Goal: Task Accomplishment & Management: Use online tool/utility

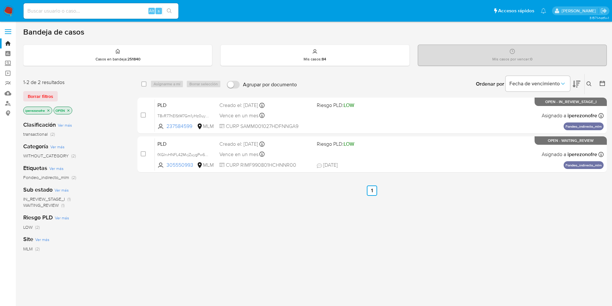
click at [588, 82] on icon at bounding box center [589, 83] width 5 height 5
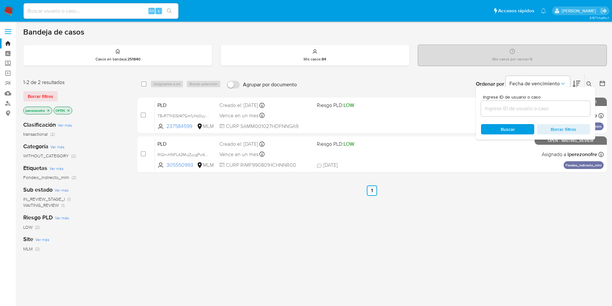
click at [519, 109] on input at bounding box center [535, 108] width 109 height 8
type input "1686029966"
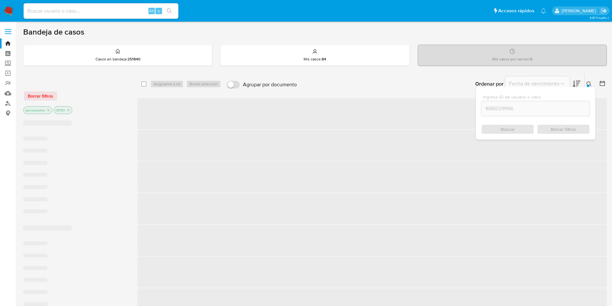
click at [509, 132] on span "Buscar" at bounding box center [508, 129] width 14 height 10
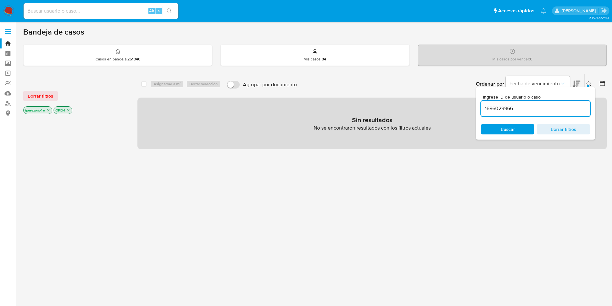
click at [47, 110] on icon "close-filter" at bounding box center [48, 110] width 4 height 4
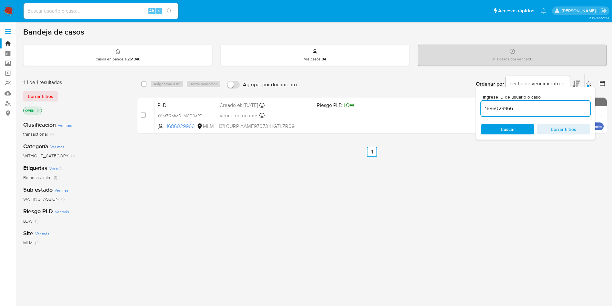
click at [38, 112] on icon "close-filter" at bounding box center [38, 110] width 4 height 4
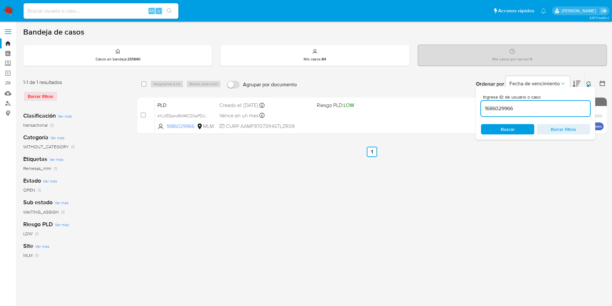
click at [510, 133] on span "Buscar" at bounding box center [508, 129] width 14 height 10
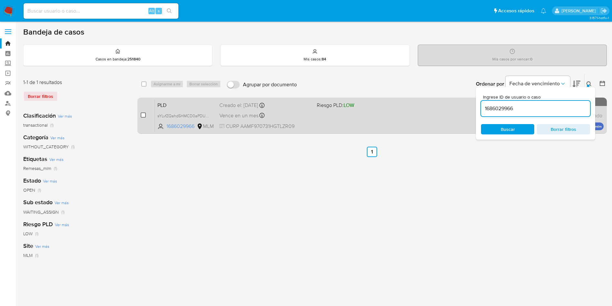
click at [144, 112] on input "checkbox" at bounding box center [143, 114] width 5 height 5
checkbox input "true"
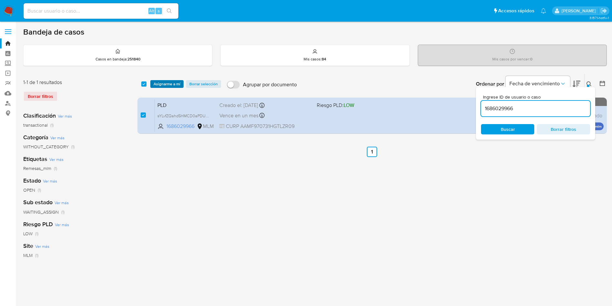
click at [173, 83] on span "Asignarme a mí" at bounding box center [167, 84] width 27 height 6
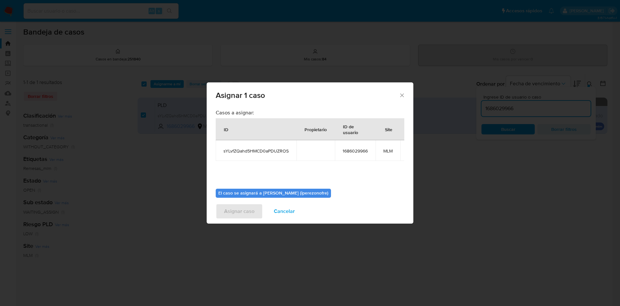
scroll to position [41, 0]
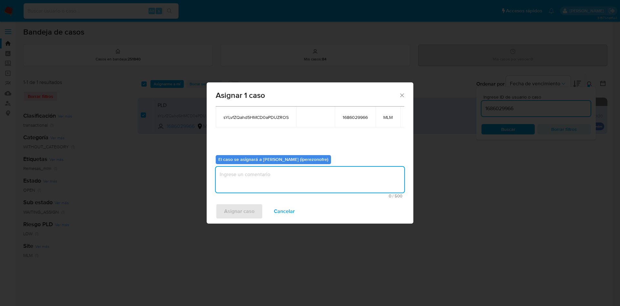
click at [291, 171] on textarea "assign-modal" at bounding box center [310, 180] width 188 height 26
type textarea "IPO"
click at [244, 210] on span "Asignar caso" at bounding box center [239, 211] width 30 height 14
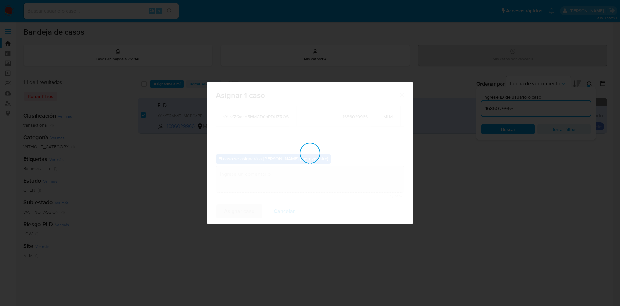
checkbox input "false"
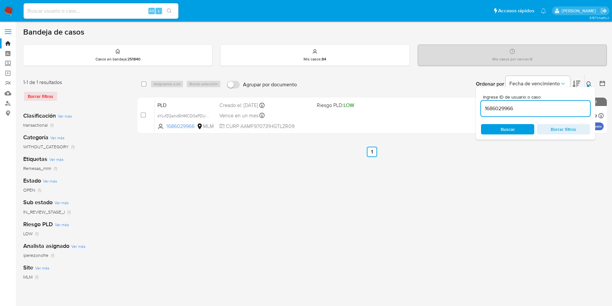
click at [499, 112] on input "1686029966" at bounding box center [535, 108] width 109 height 8
click at [499, 111] on input "1686029966" at bounding box center [535, 108] width 109 height 8
paste input "334034917"
type input "334034917"
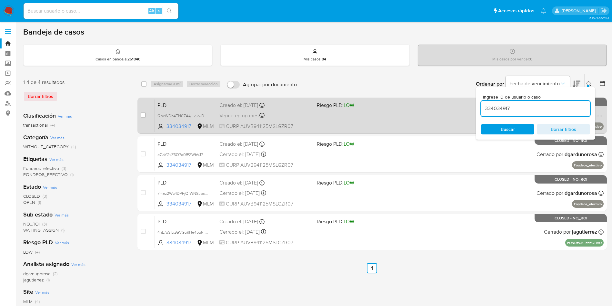
click at [143, 112] on input "checkbox" at bounding box center [143, 114] width 5 height 5
checkbox input "true"
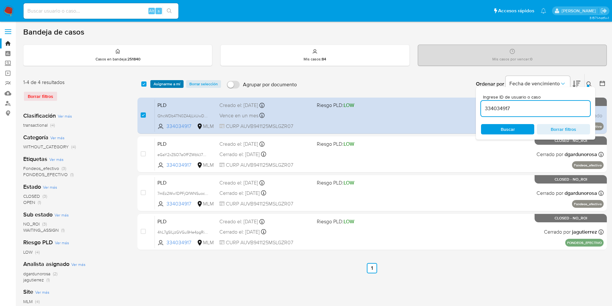
click at [159, 86] on span "Asignarme a mí" at bounding box center [167, 84] width 27 height 6
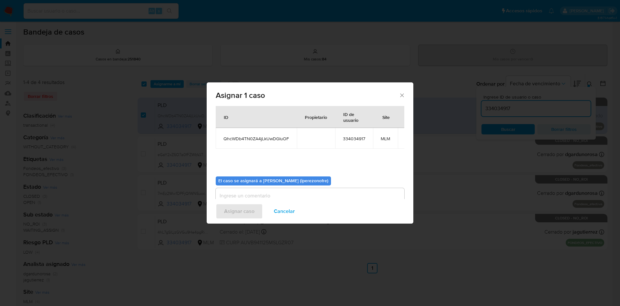
scroll to position [34, 0]
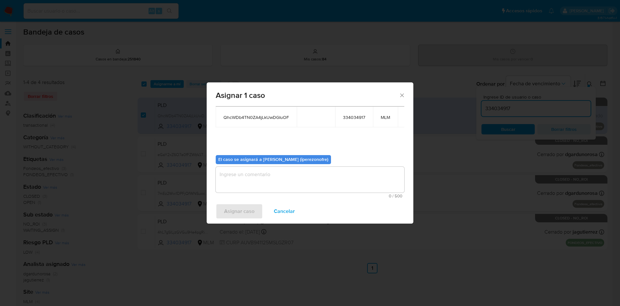
click at [309, 186] on textarea "assign-modal" at bounding box center [310, 180] width 188 height 26
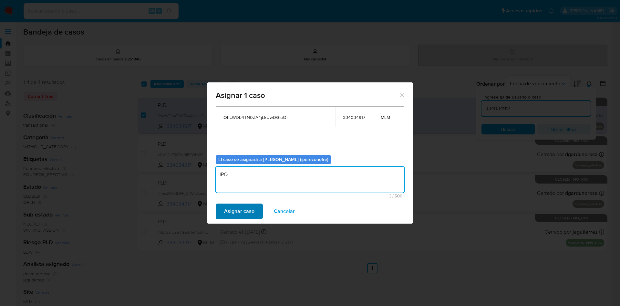
type textarea "IPO"
click at [244, 214] on span "Asignar caso" at bounding box center [239, 211] width 30 height 14
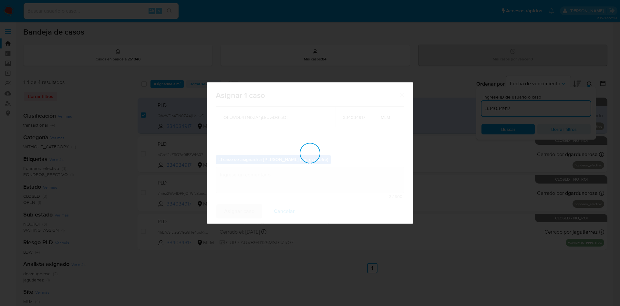
checkbox input "false"
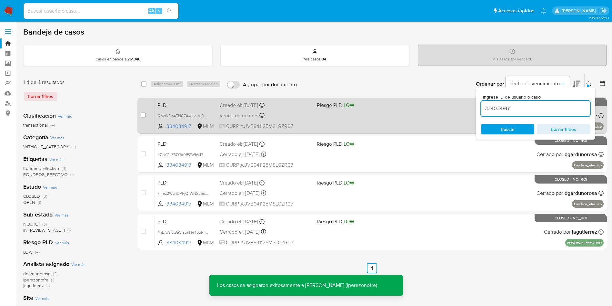
drag, startPoint x: 523, startPoint y: 105, endPoint x: 382, endPoint y: 99, distance: 141.5
click at [382, 99] on div "select-all-cases-checkbox Asignarme a mí Borrar selección Agrupar por documento…" at bounding box center [372, 163] width 470 height 179
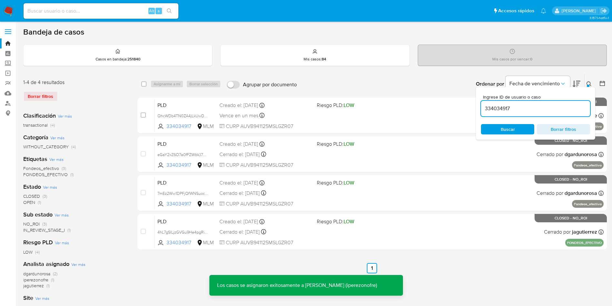
paste input "237584599"
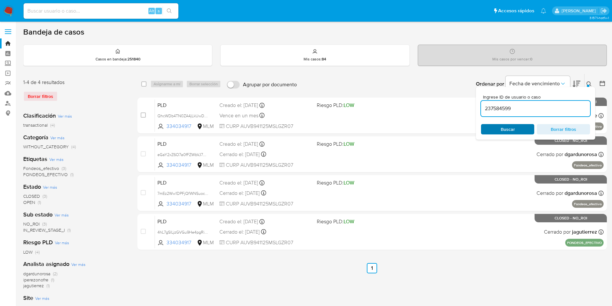
type input "237584599"
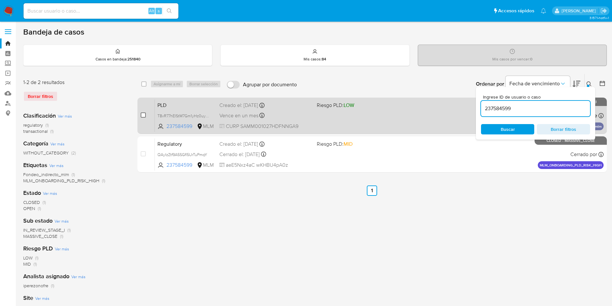
click at [143, 114] on input "checkbox" at bounding box center [143, 114] width 5 height 5
checkbox input "true"
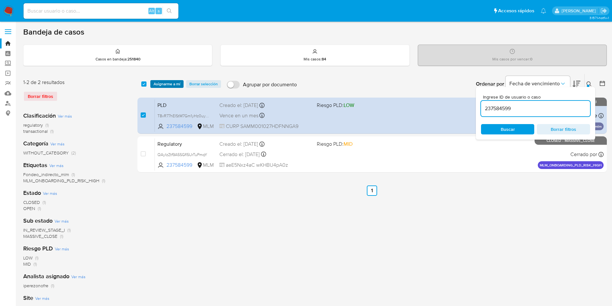
click at [158, 82] on span "Asignarme a mí" at bounding box center [167, 84] width 27 height 6
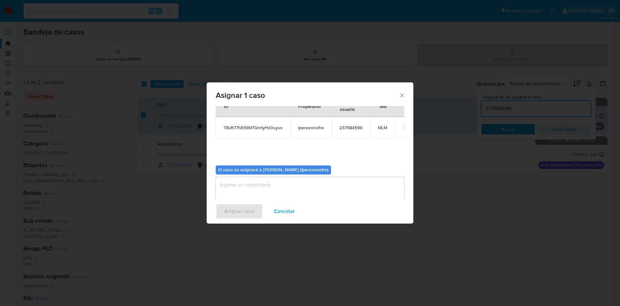
scroll to position [34, 0]
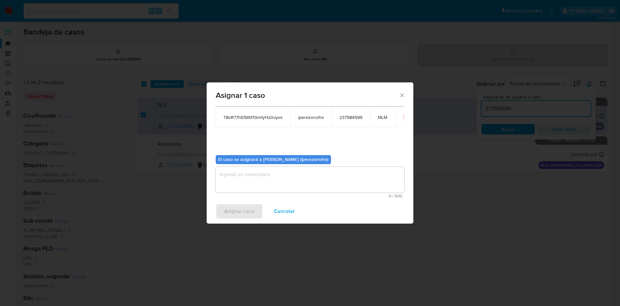
click at [316, 177] on textarea "assign-modal" at bounding box center [310, 180] width 188 height 26
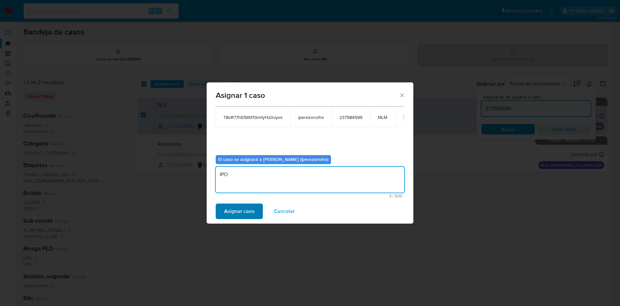
type textarea "IPO"
click at [247, 209] on span "Asignar caso" at bounding box center [239, 211] width 30 height 14
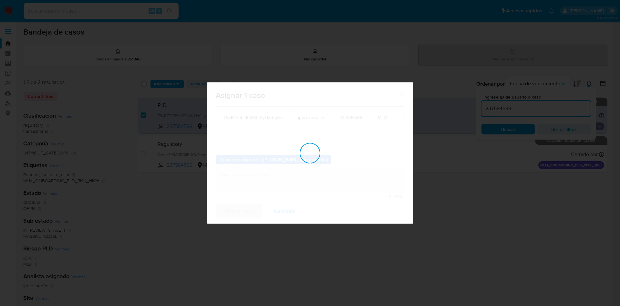
checkbox input "false"
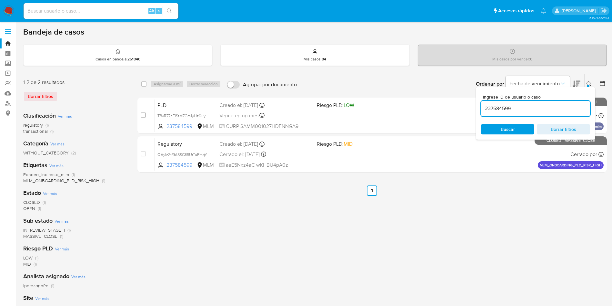
click at [498, 107] on input "237584599" at bounding box center [535, 108] width 109 height 8
paste input "456357040"
type input "456357040"
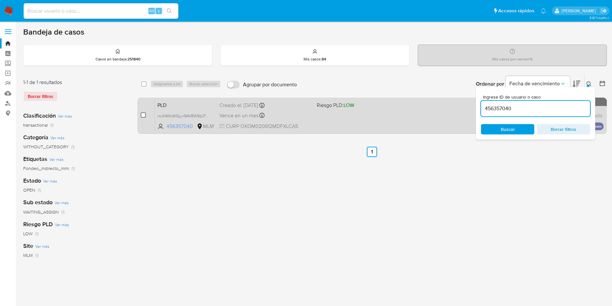
click at [145, 114] on input "checkbox" at bounding box center [143, 114] width 5 height 5
checkbox input "true"
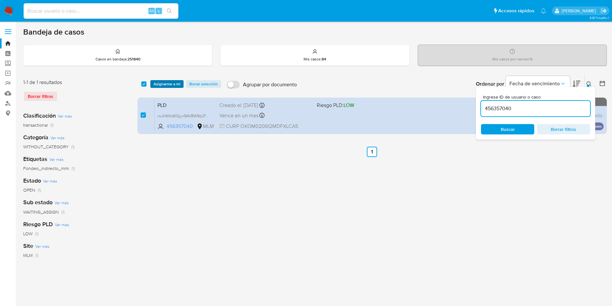
click at [167, 85] on span "Asignarme a mí" at bounding box center [167, 84] width 27 height 6
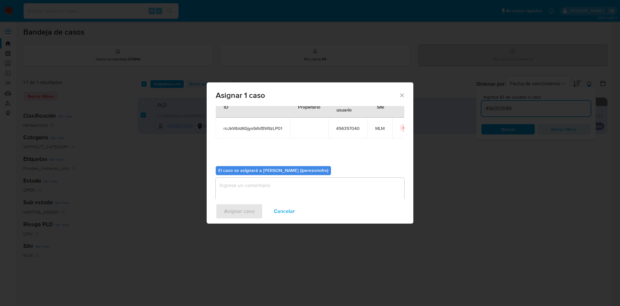
scroll to position [34, 0]
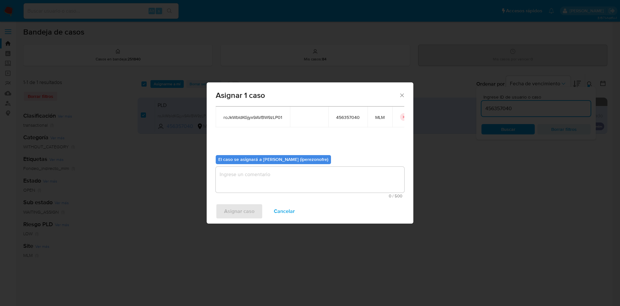
click at [323, 175] on textarea "assign-modal" at bounding box center [310, 180] width 188 height 26
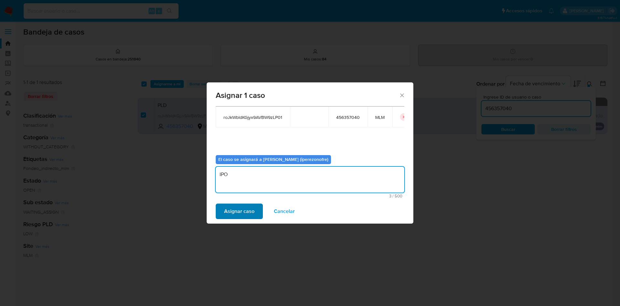
type textarea "IPO"
click at [233, 204] on span "Asignar caso" at bounding box center [239, 211] width 30 height 14
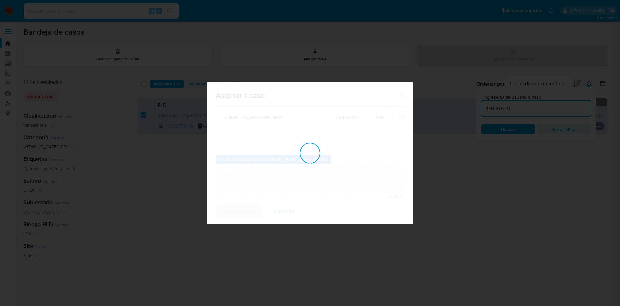
checkbox input "false"
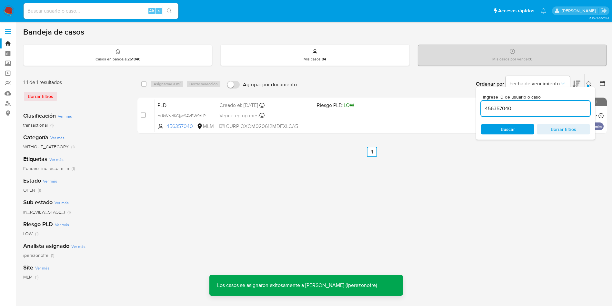
click at [498, 107] on input "456357040" at bounding box center [535, 108] width 109 height 8
paste input "1272049157"
type input "1272049157"
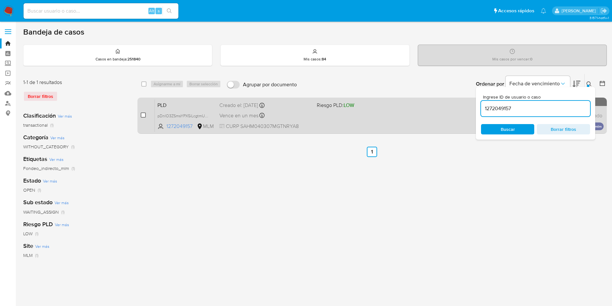
click at [145, 115] on input "checkbox" at bounding box center [143, 114] width 5 height 5
checkbox input "true"
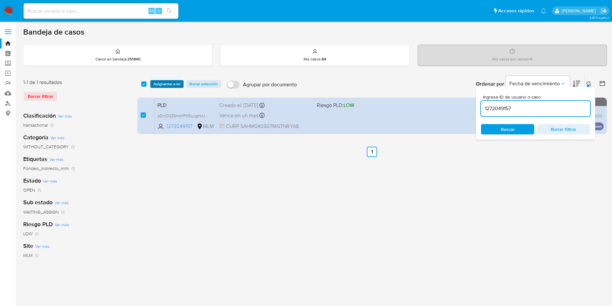
click at [172, 82] on span "Asignarme a mí" at bounding box center [167, 84] width 27 height 6
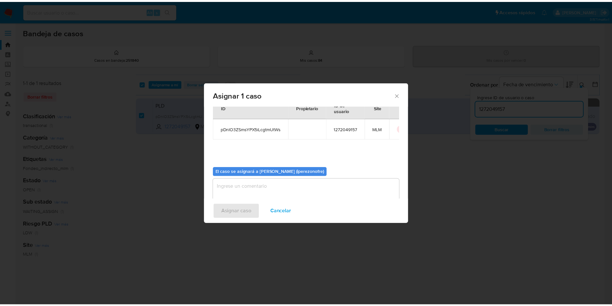
scroll to position [34, 0]
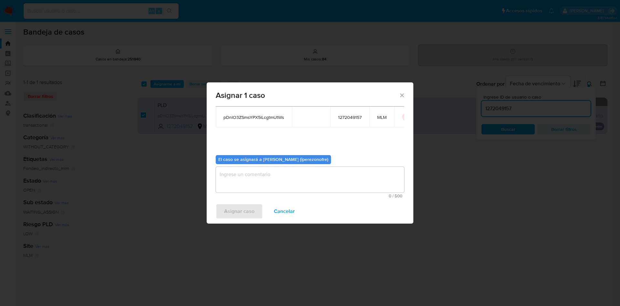
click at [301, 185] on textarea "assign-modal" at bounding box center [310, 180] width 188 height 26
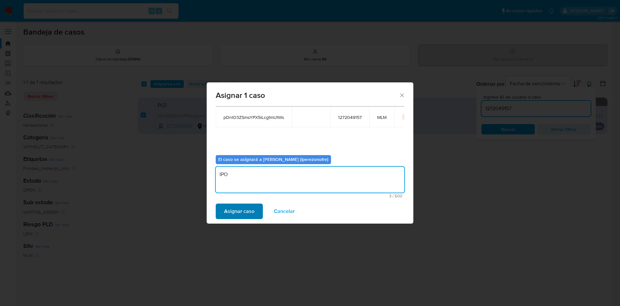
type textarea "IPO"
click at [246, 211] on span "Asignar caso" at bounding box center [239, 211] width 30 height 14
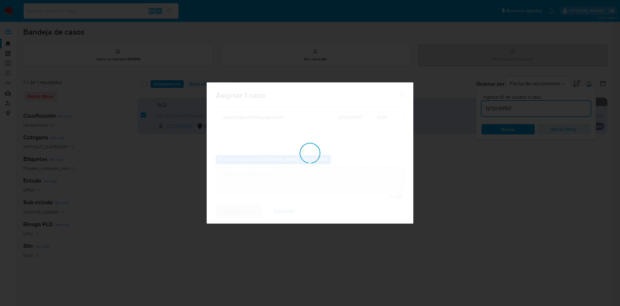
checkbox input "false"
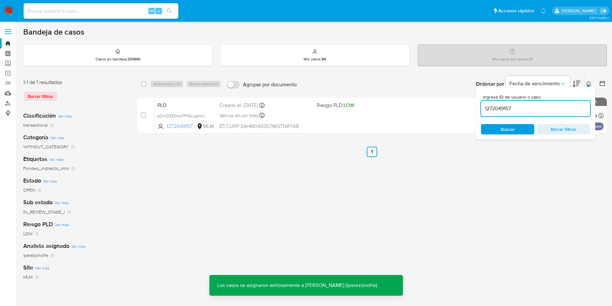
click at [507, 108] on input "1272049157" at bounding box center [535, 108] width 109 height 8
click at [507, 107] on input "1272049157" at bounding box center [535, 108] width 109 height 8
paste input "686029966"
type input "1686029966"
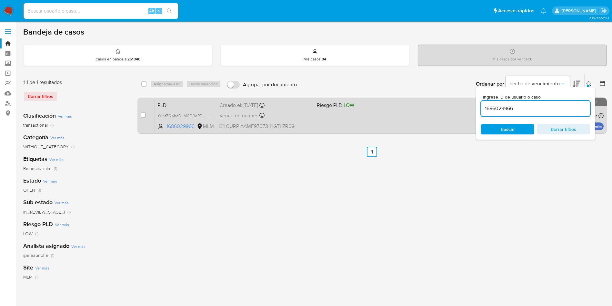
click at [375, 114] on div "PLD sYLvfZQahd5HMCD0aPDUZROS 1686029966 MLM Riesgo PLD: LOW Creado el: 12/08/20…" at bounding box center [379, 115] width 449 height 33
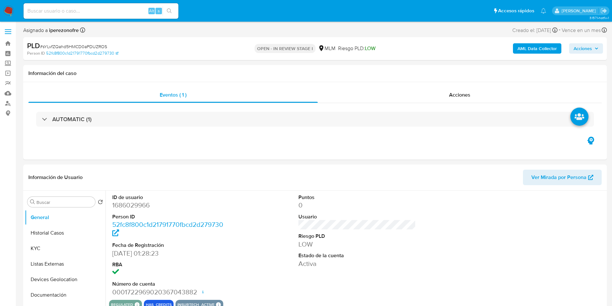
select select "10"
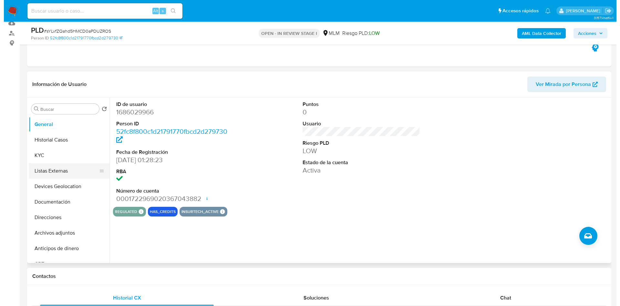
scroll to position [97, 0]
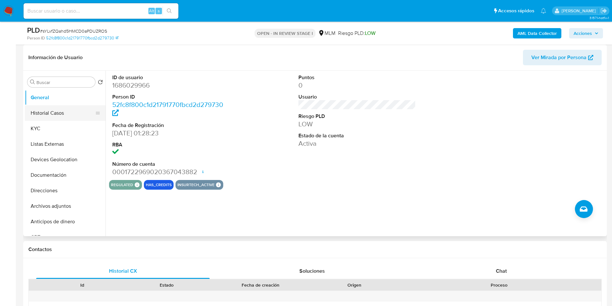
click at [51, 117] on button "Historial Casos" at bounding box center [63, 112] width 76 height 15
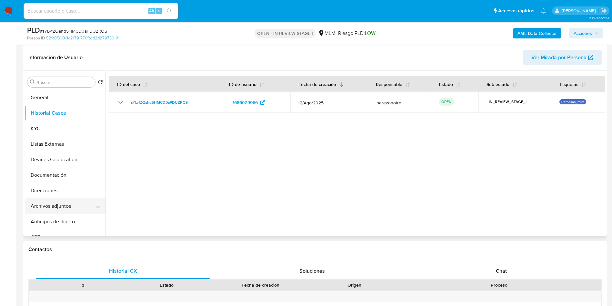
click at [59, 206] on button "Archivos adjuntos" at bounding box center [63, 205] width 76 height 15
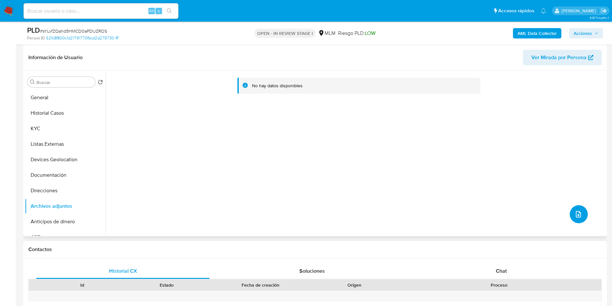
click at [572, 218] on button "upload-file" at bounding box center [579, 214] width 18 height 18
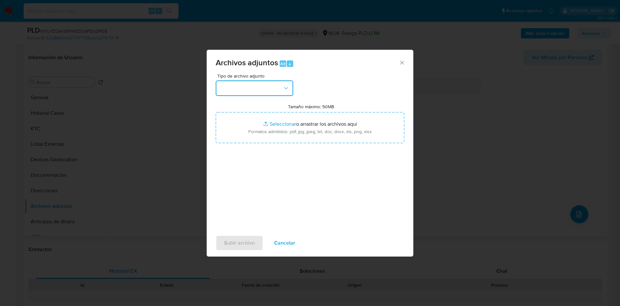
click at [278, 86] on button "button" at bounding box center [254, 87] width 77 height 15
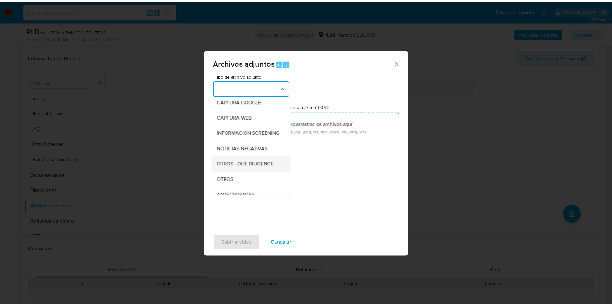
scroll to position [48, 0]
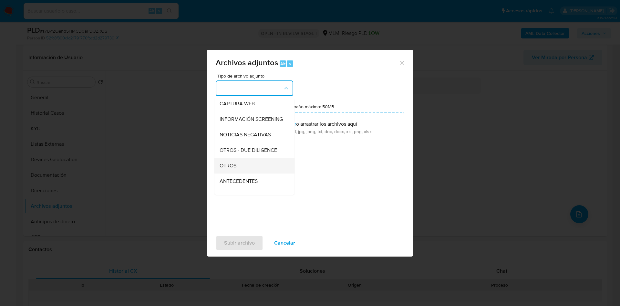
click at [261, 168] on div "OTROS" at bounding box center [252, 165] width 66 height 15
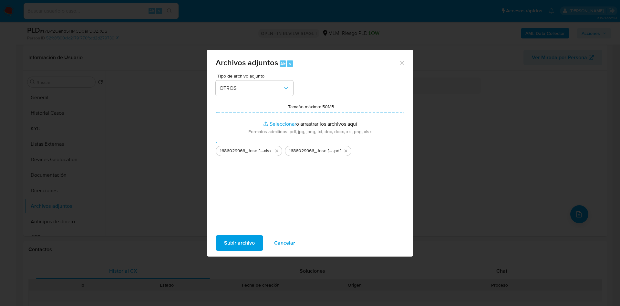
click at [236, 239] on span "Subir archivo" at bounding box center [239, 243] width 31 height 14
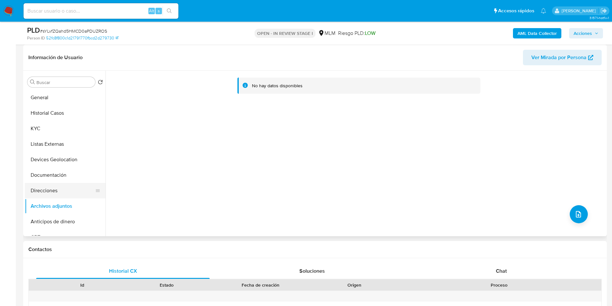
click at [38, 193] on button "Direcciones" at bounding box center [63, 190] width 76 height 15
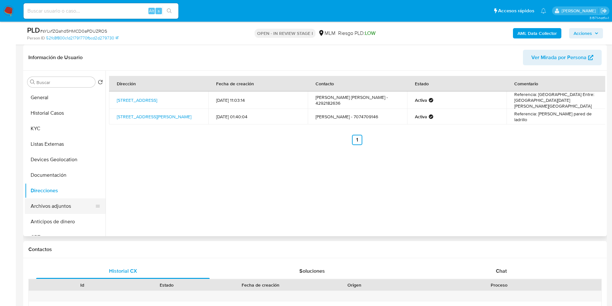
click at [44, 205] on button "Archivos adjuntos" at bounding box center [63, 205] width 76 height 15
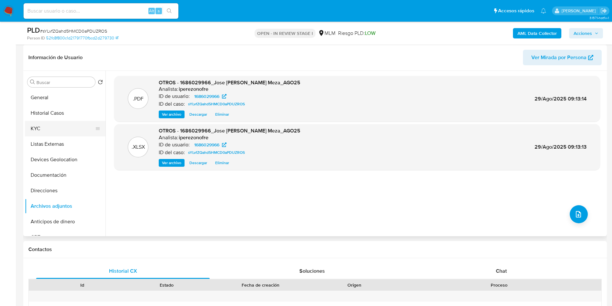
click at [49, 131] on button "KYC" at bounding box center [63, 128] width 76 height 15
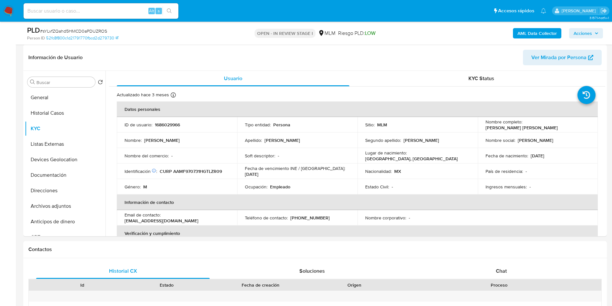
click at [590, 31] on span "Acciones" at bounding box center [583, 33] width 18 height 10
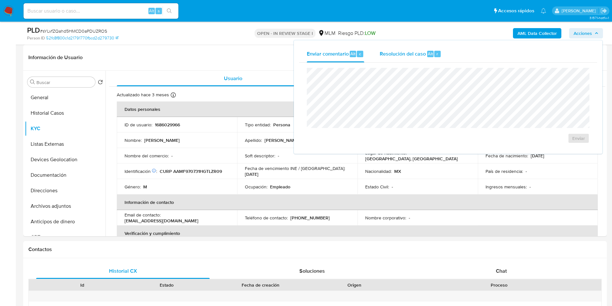
click at [391, 53] on span "Resolución del caso" at bounding box center [403, 53] width 46 height 7
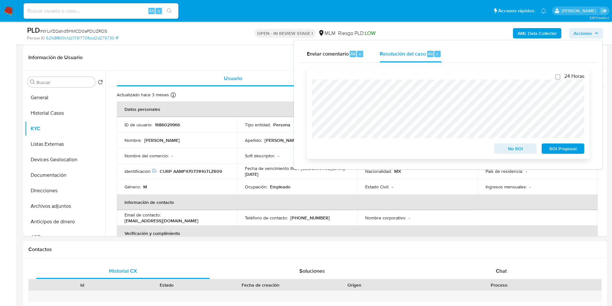
click at [514, 148] on span "No ROI" at bounding box center [516, 148] width 34 height 9
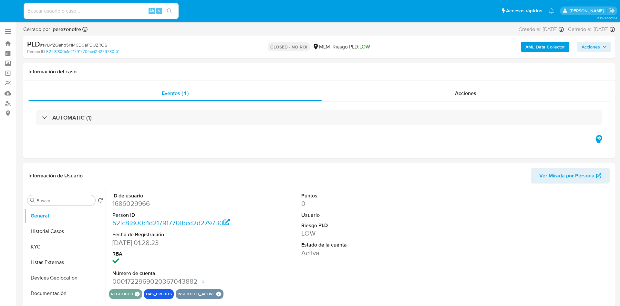
select select "10"
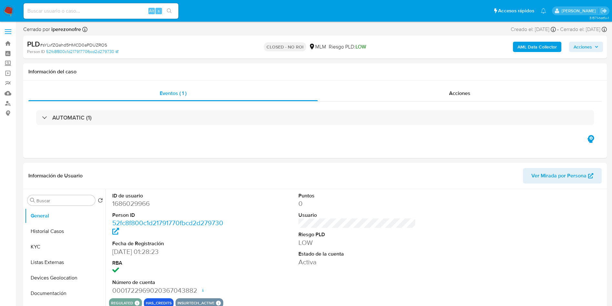
click at [113, 10] on input at bounding box center [101, 11] width 155 height 8
click at [56, 230] on button "Historial Casos" at bounding box center [63, 230] width 76 height 15
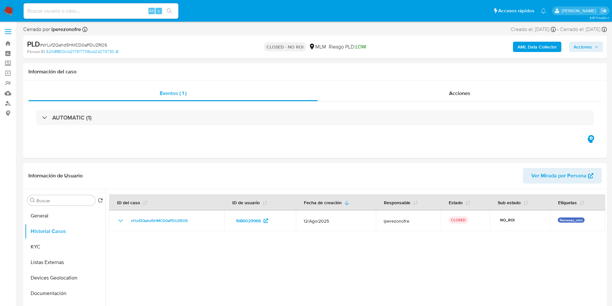
drag, startPoint x: 92, startPoint y: 18, endPoint x: 95, endPoint y: 15, distance: 4.4
click at [93, 18] on div "Alt s" at bounding box center [101, 10] width 155 height 15
click at [95, 15] on input at bounding box center [101, 11] width 155 height 8
paste input "1776445525"
type input "1776445525"
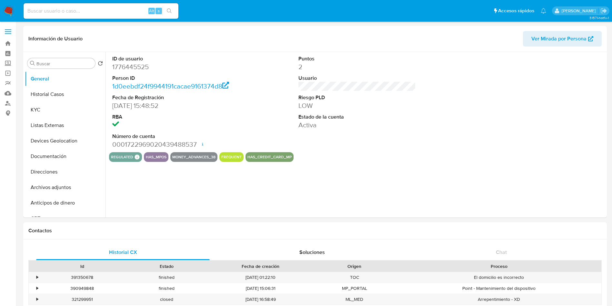
select select "10"
click at [61, 88] on button "Historial Casos" at bounding box center [63, 93] width 76 height 15
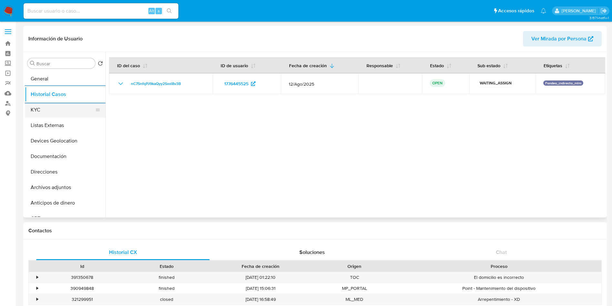
click at [45, 110] on button "KYC" at bounding box center [63, 109] width 76 height 15
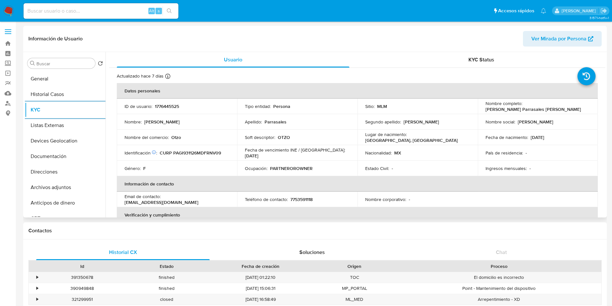
scroll to position [48, 0]
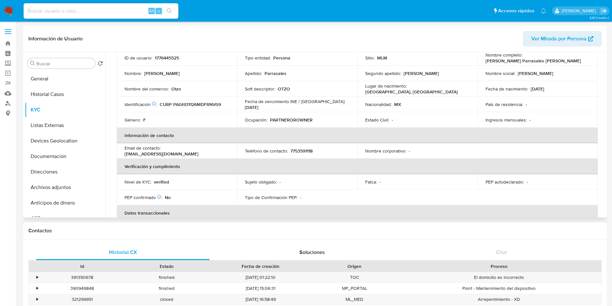
click at [300, 150] on p "7753591118" at bounding box center [301, 151] width 22 height 6
copy p "7753591118"
drag, startPoint x: 216, startPoint y: 150, endPoint x: 163, endPoint y: 149, distance: 53.6
click at [163, 149] on div "Email de contacto : [EMAIL_ADDRESS][DOMAIN_NAME]" at bounding box center [177, 151] width 105 height 12
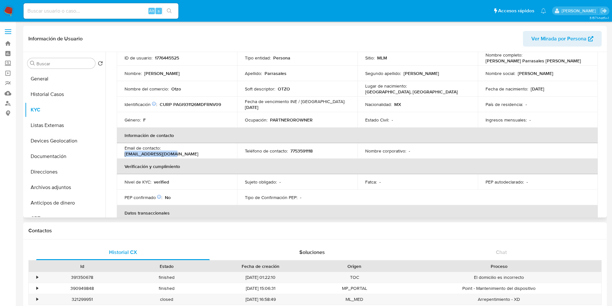
copy p "[EMAIL_ADDRESS][DOMAIN_NAME]"
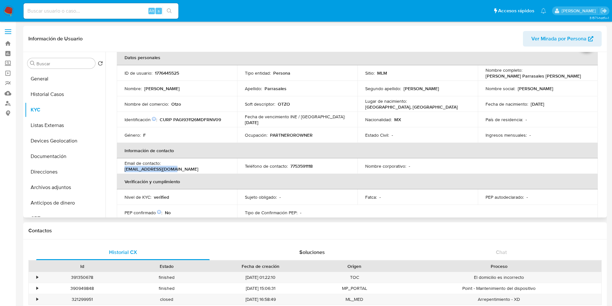
scroll to position [0, 0]
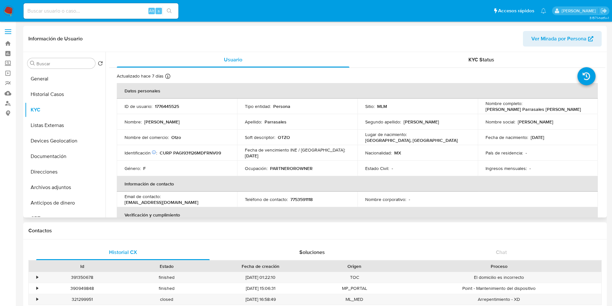
click at [172, 135] on p "Otzo" at bounding box center [176, 137] width 10 height 6
copy p "Otzo"
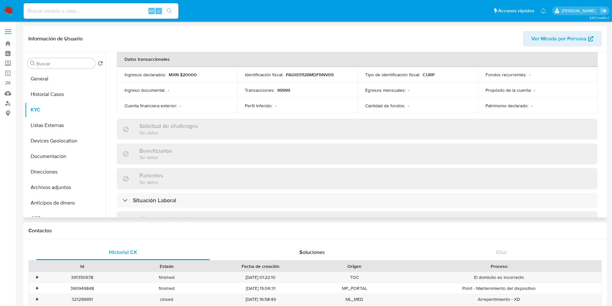
scroll to position [290, 0]
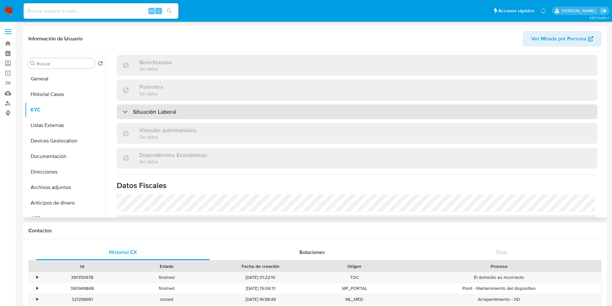
click at [318, 116] on div "Situación Laboral" at bounding box center [357, 111] width 481 height 15
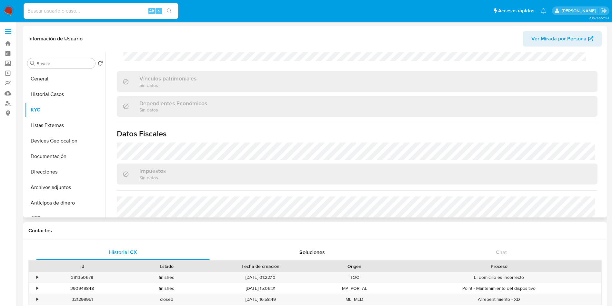
scroll to position [484, 0]
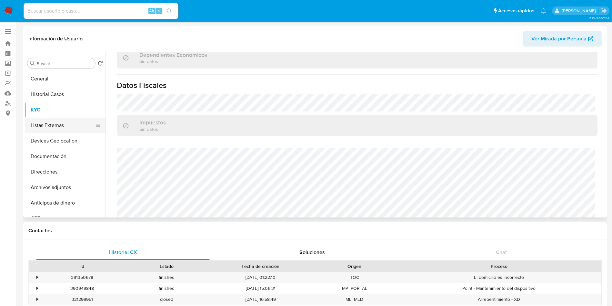
click at [57, 129] on button "Listas Externas" at bounding box center [63, 124] width 76 height 15
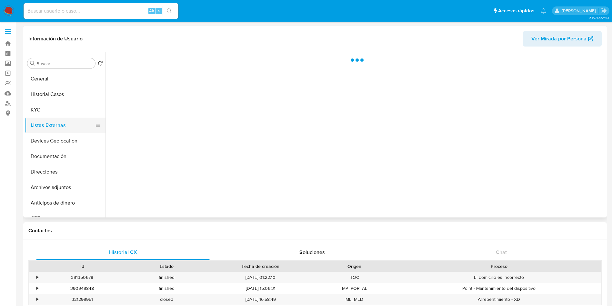
scroll to position [0, 0]
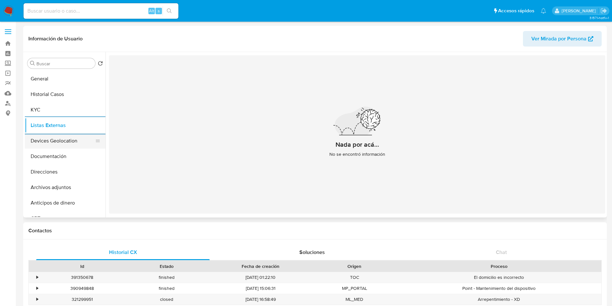
click at [72, 139] on button "Devices Geolocation" at bounding box center [63, 140] width 76 height 15
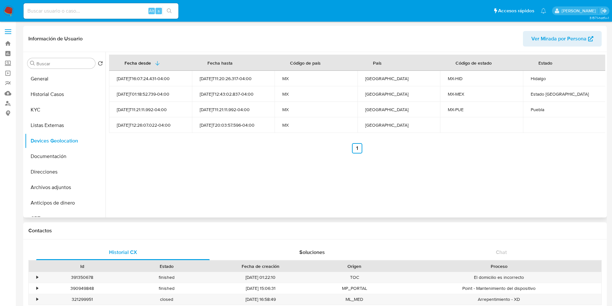
click at [540, 78] on div "Hidalgo" at bounding box center [564, 79] width 67 height 6
copy div "Hidalgo"
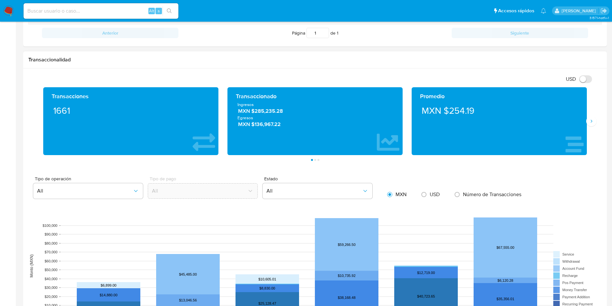
scroll to position [290, 0]
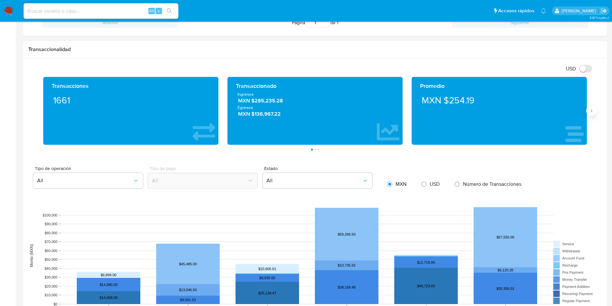
click at [594, 111] on icon "Siguiente" at bounding box center [591, 110] width 5 height 5
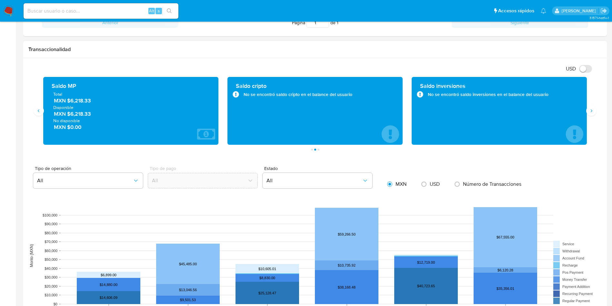
drag, startPoint x: 94, startPoint y: 102, endPoint x: 72, endPoint y: 102, distance: 21.9
click at [72, 102] on span "MXN $6,218.33" at bounding box center [131, 100] width 155 height 7
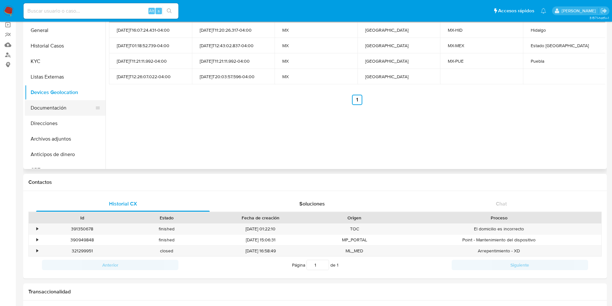
click at [42, 113] on button "Documentación" at bounding box center [63, 107] width 76 height 15
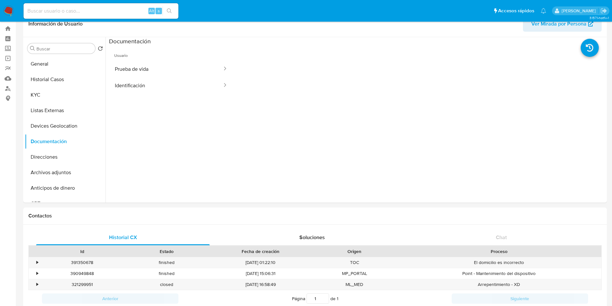
scroll to position [0, 0]
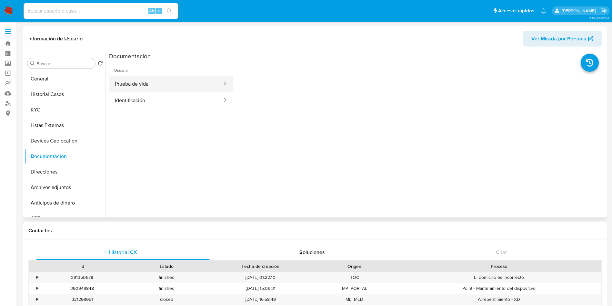
click at [165, 78] on button "Prueba de vida" at bounding box center [166, 84] width 114 height 16
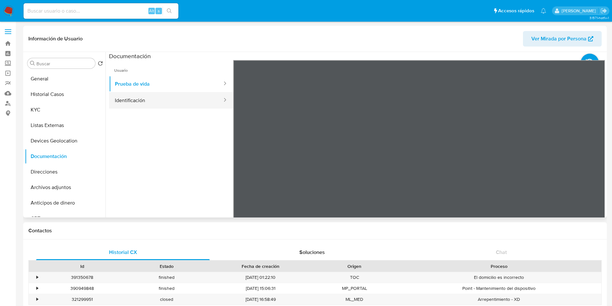
click at [156, 103] on button "Identificación" at bounding box center [166, 100] width 114 height 16
click at [595, 164] on icon at bounding box center [597, 165] width 4 height 6
